Goal: Task Accomplishment & Management: Manage account settings

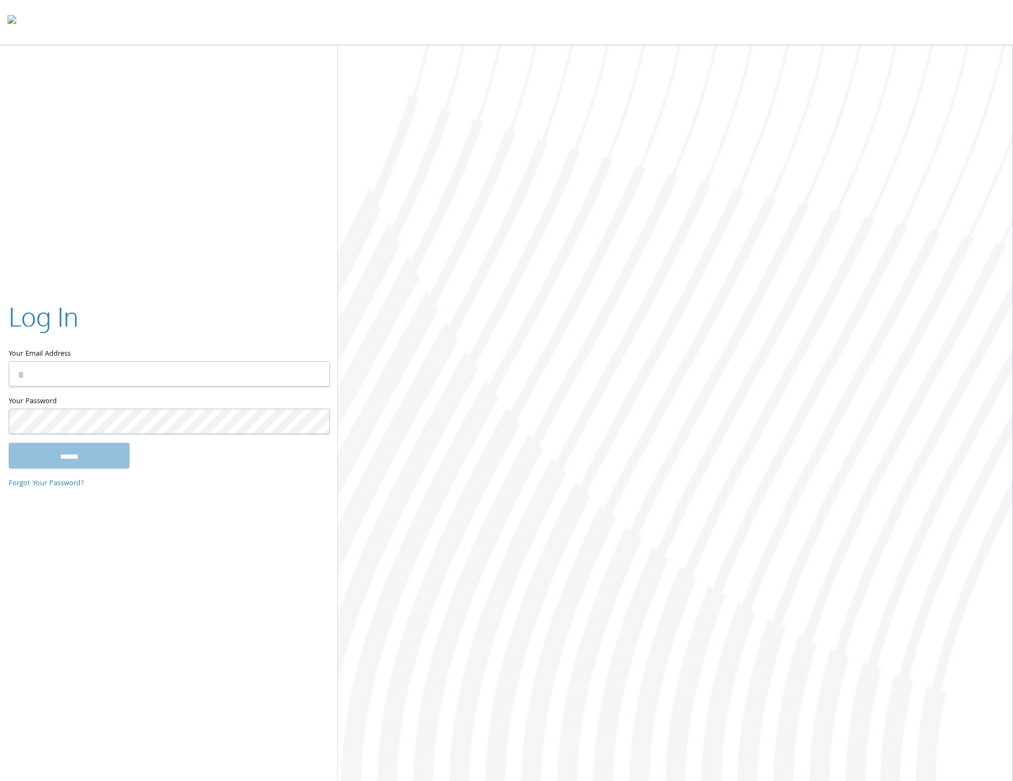
type input "**********"
click at [83, 455] on input "******" at bounding box center [69, 456] width 121 height 26
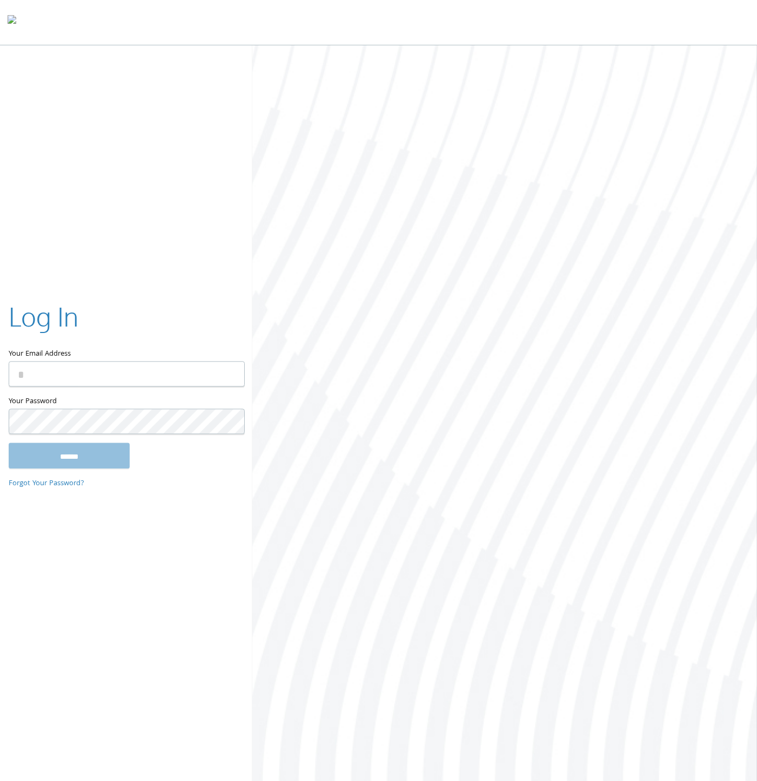
type input "**********"
click at [40, 451] on input "******" at bounding box center [69, 456] width 121 height 26
